Goal: Task Accomplishment & Management: Complete application form

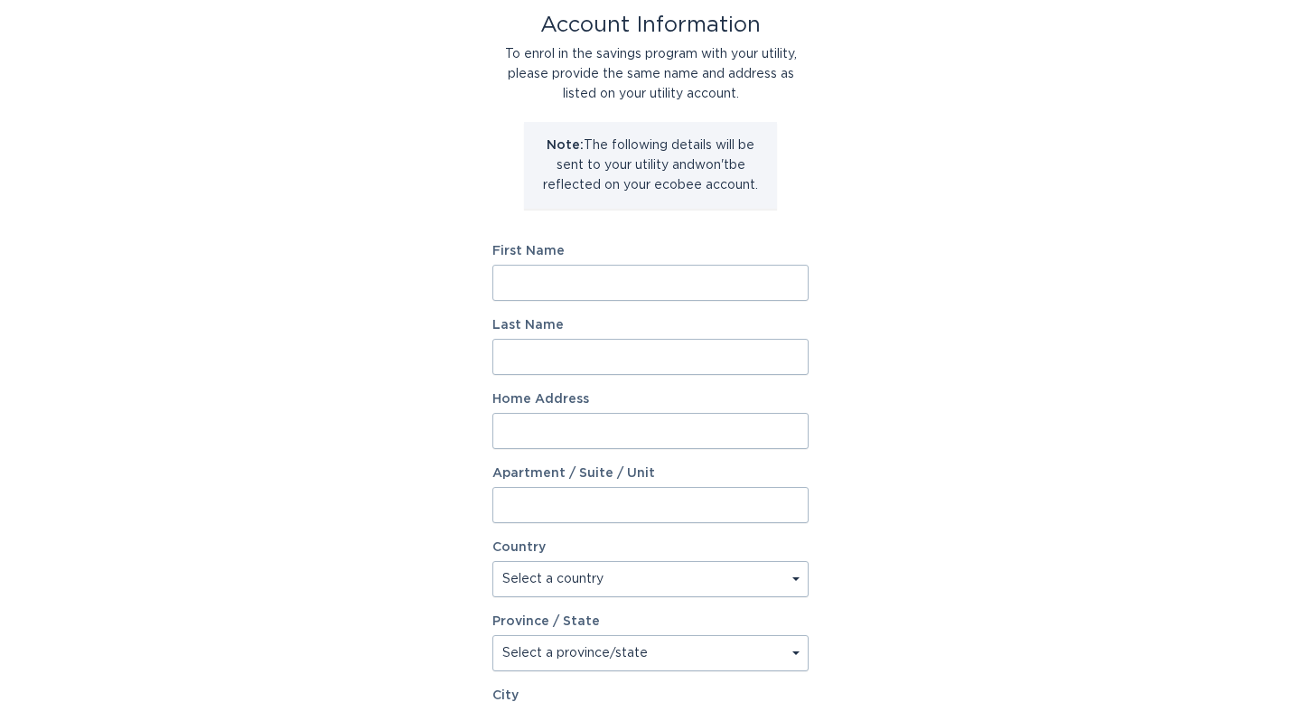
scroll to position [109, 0]
click at [571, 281] on input "First Name" at bounding box center [650, 280] width 316 height 36
type input "[PERSON_NAME]"
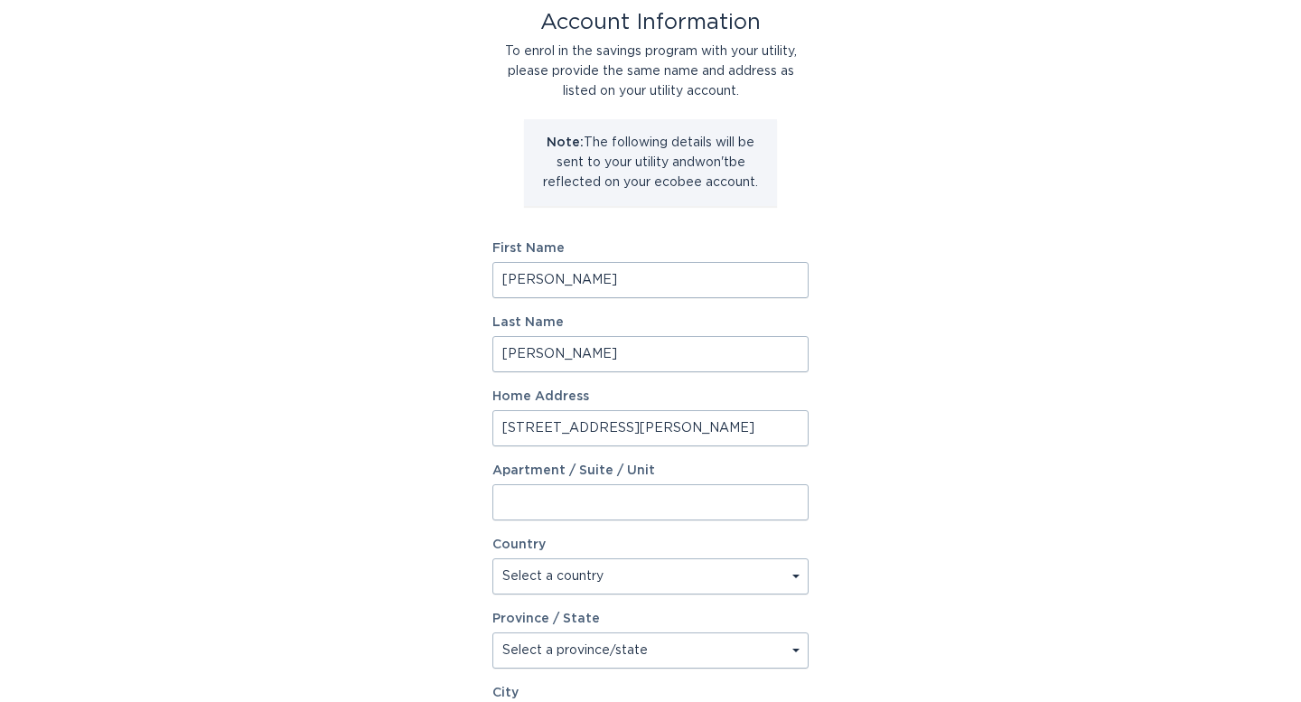
type input "[STREET_ADDRESS][PERSON_NAME]"
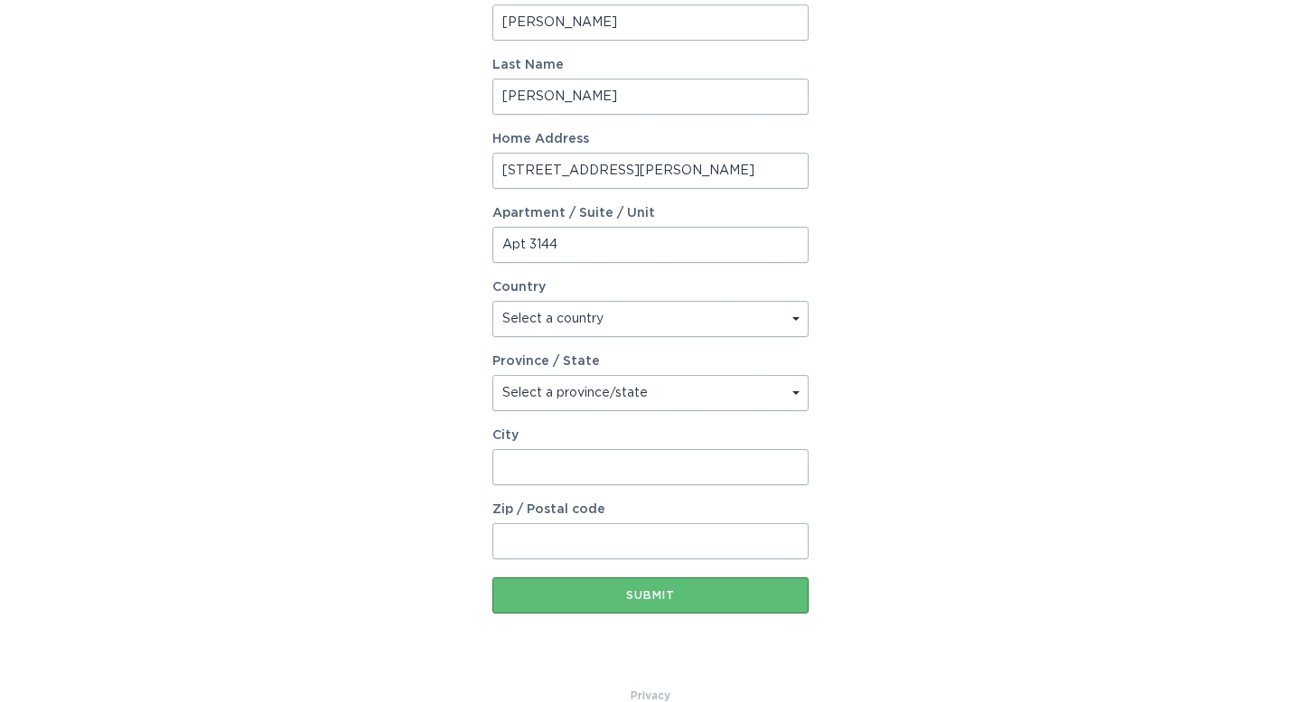
scroll to position [368, 0]
type input "Apt 3144"
click at [523, 318] on select "Select a country [GEOGRAPHIC_DATA] [GEOGRAPHIC_DATA]" at bounding box center [650, 318] width 316 height 36
select select "US"
click at [492, 300] on select "Select a country [GEOGRAPHIC_DATA] [GEOGRAPHIC_DATA]" at bounding box center [650, 318] width 316 height 36
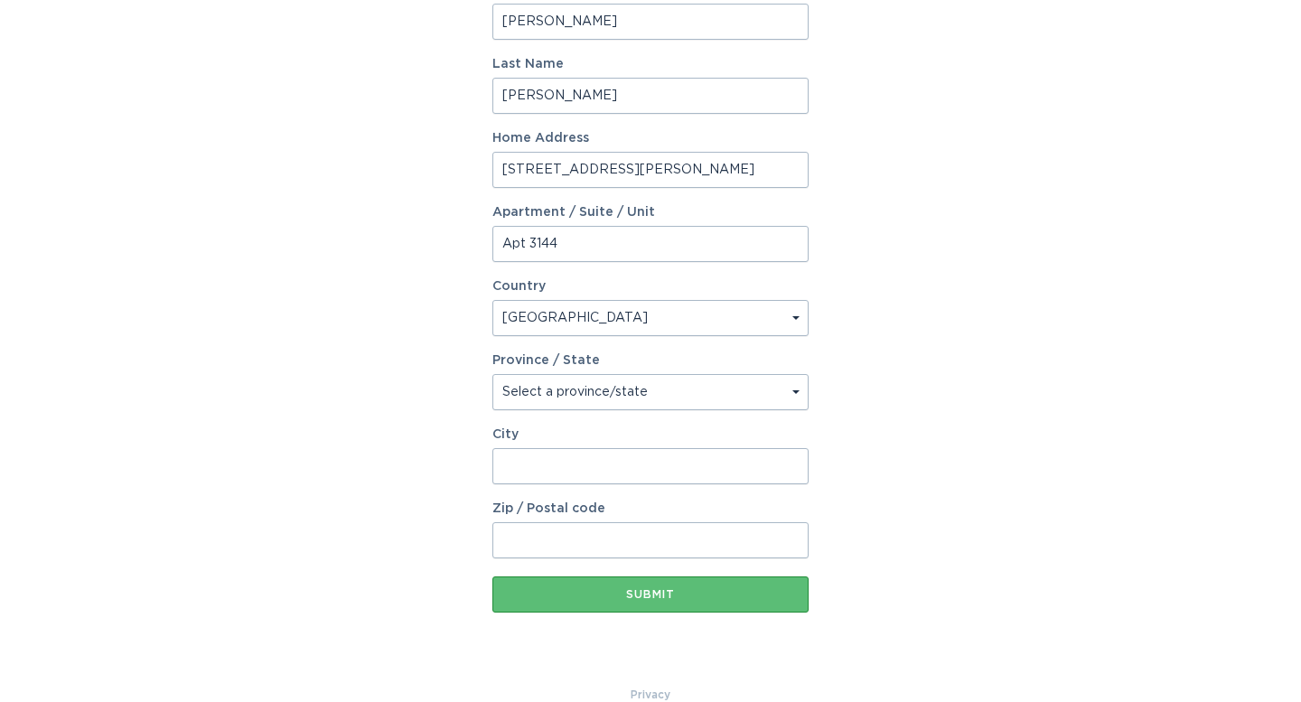
click at [540, 389] on select "Select a province/state [US_STATE] [US_STATE] [US_STATE] [US_STATE] [US_STATE] …" at bounding box center [650, 392] width 316 height 36
select select "[GEOGRAPHIC_DATA]"
click at [492, 374] on select "Select a province/state [US_STATE] [US_STATE] [US_STATE] [US_STATE] [US_STATE] …" at bounding box center [650, 392] width 316 height 36
click at [528, 466] on input "City" at bounding box center [650, 466] width 316 height 36
type input "[PERSON_NAME]"
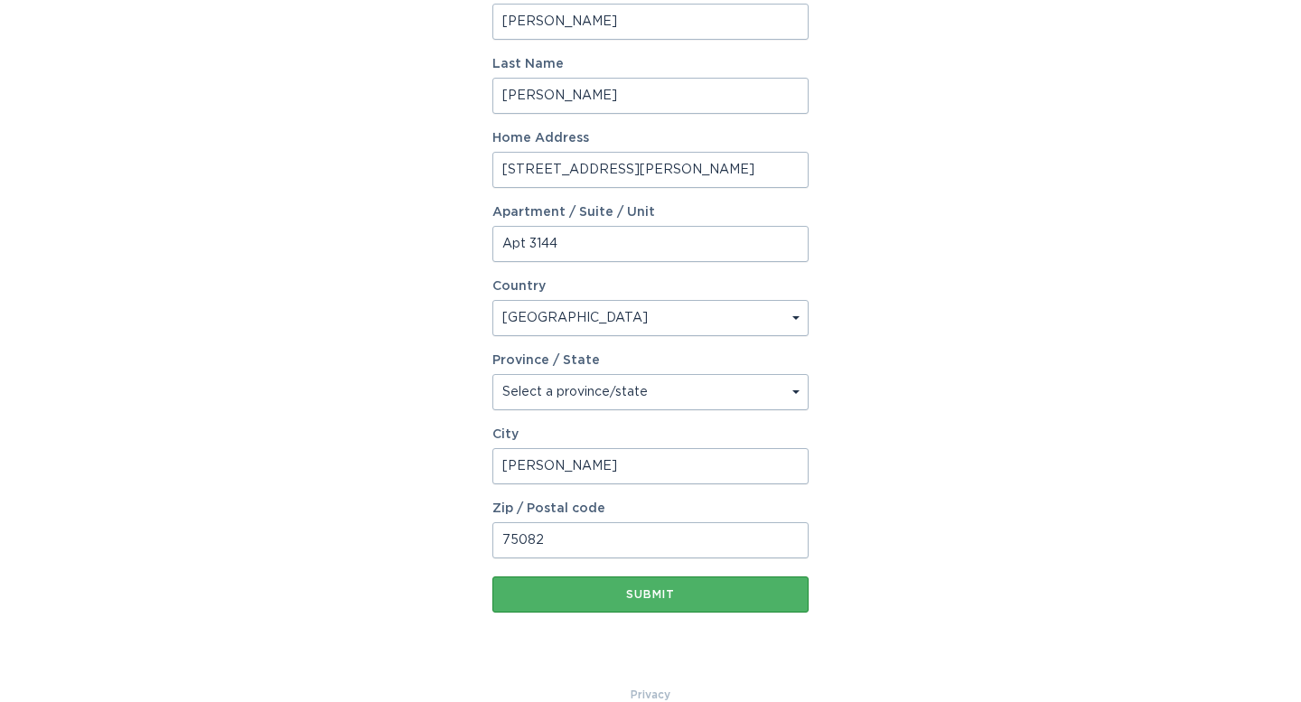
type input "75082"
click at [623, 597] on div "Submit" at bounding box center [650, 594] width 298 height 11
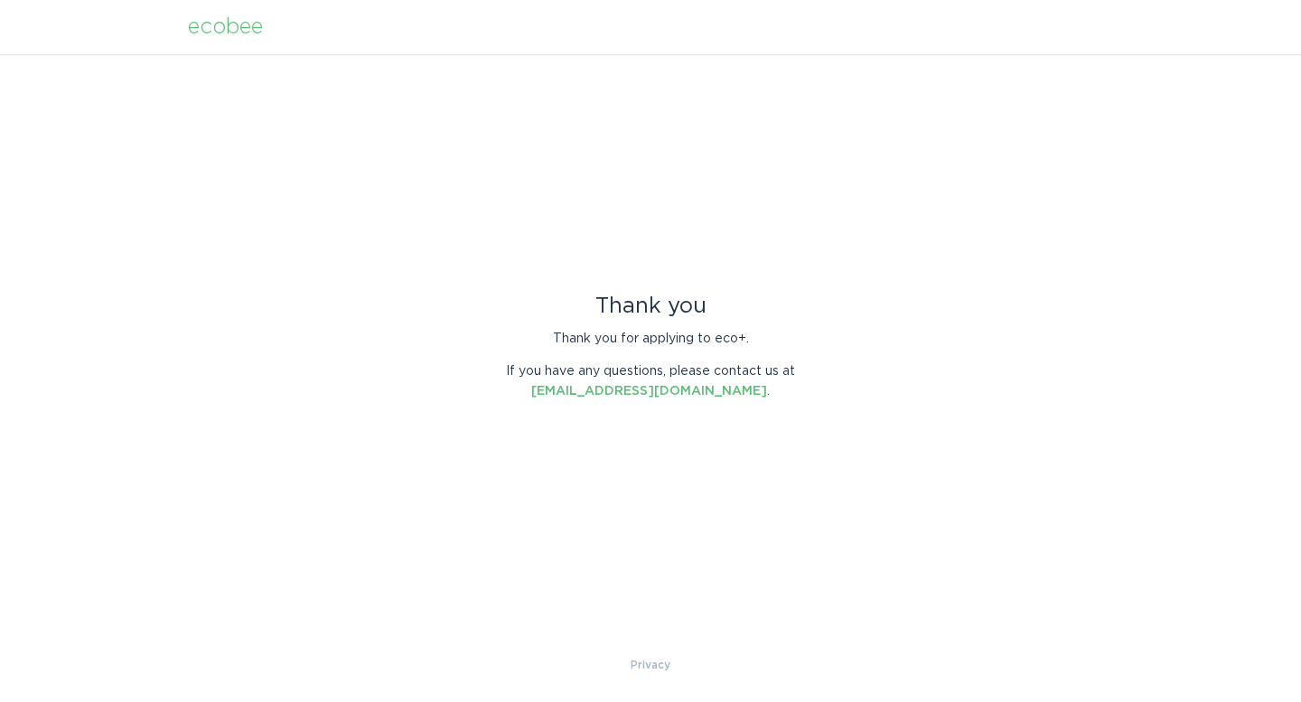
scroll to position [0, 0]
